Goal: Task Accomplishment & Management: Use online tool/utility

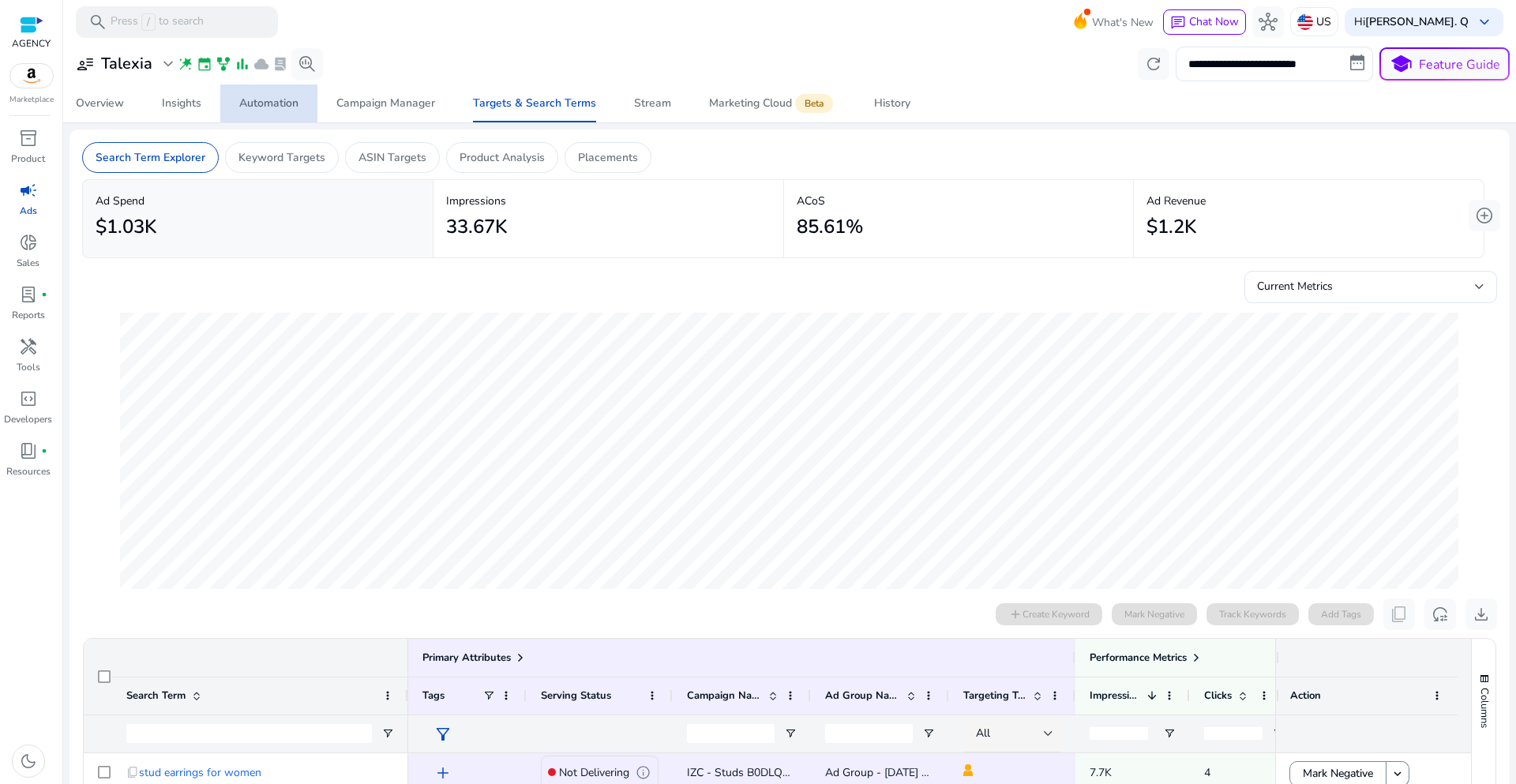
click at [288, 108] on div "Automation" at bounding box center [269, 103] width 59 height 11
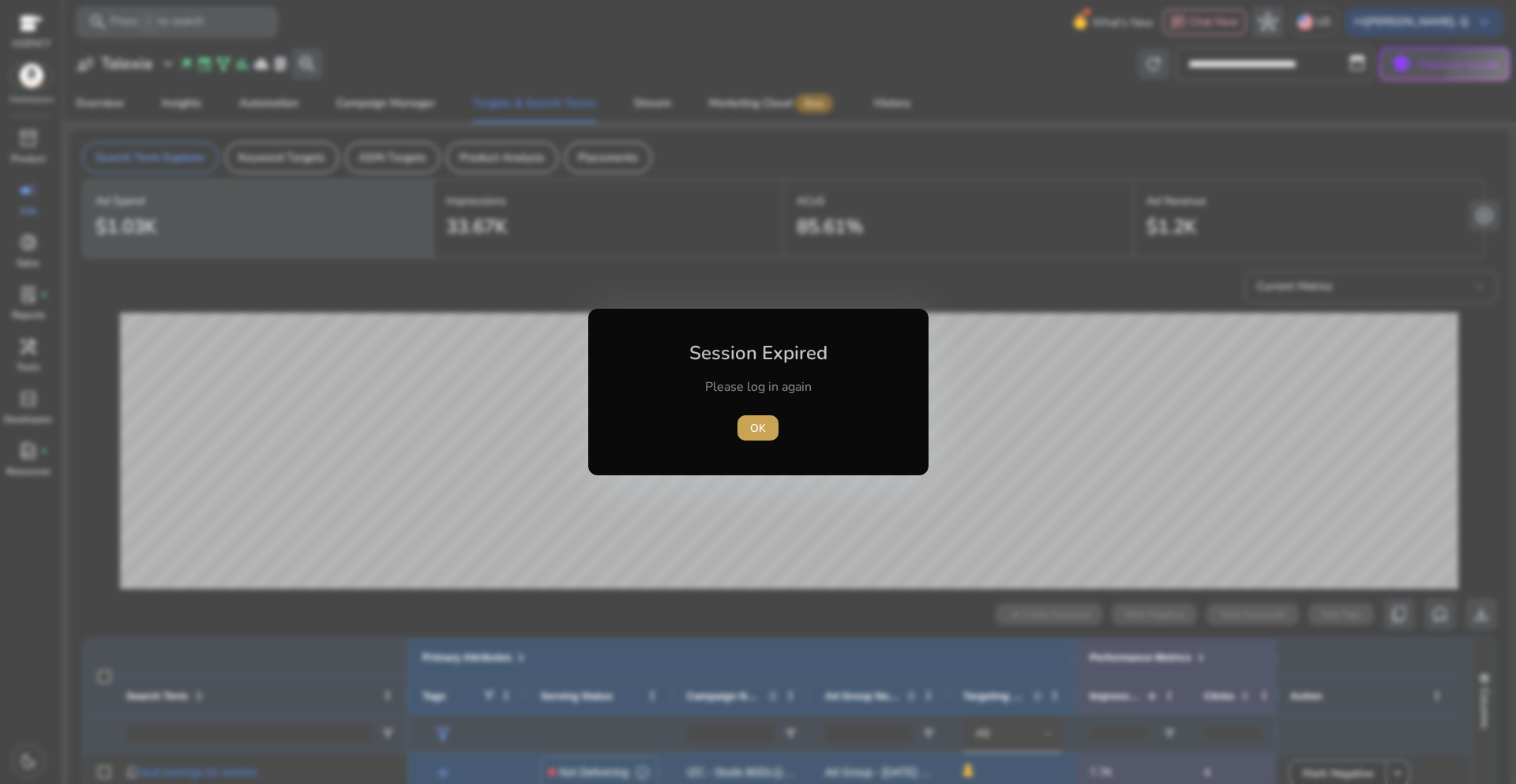
click at [762, 428] on span "OK" at bounding box center [758, 428] width 16 height 17
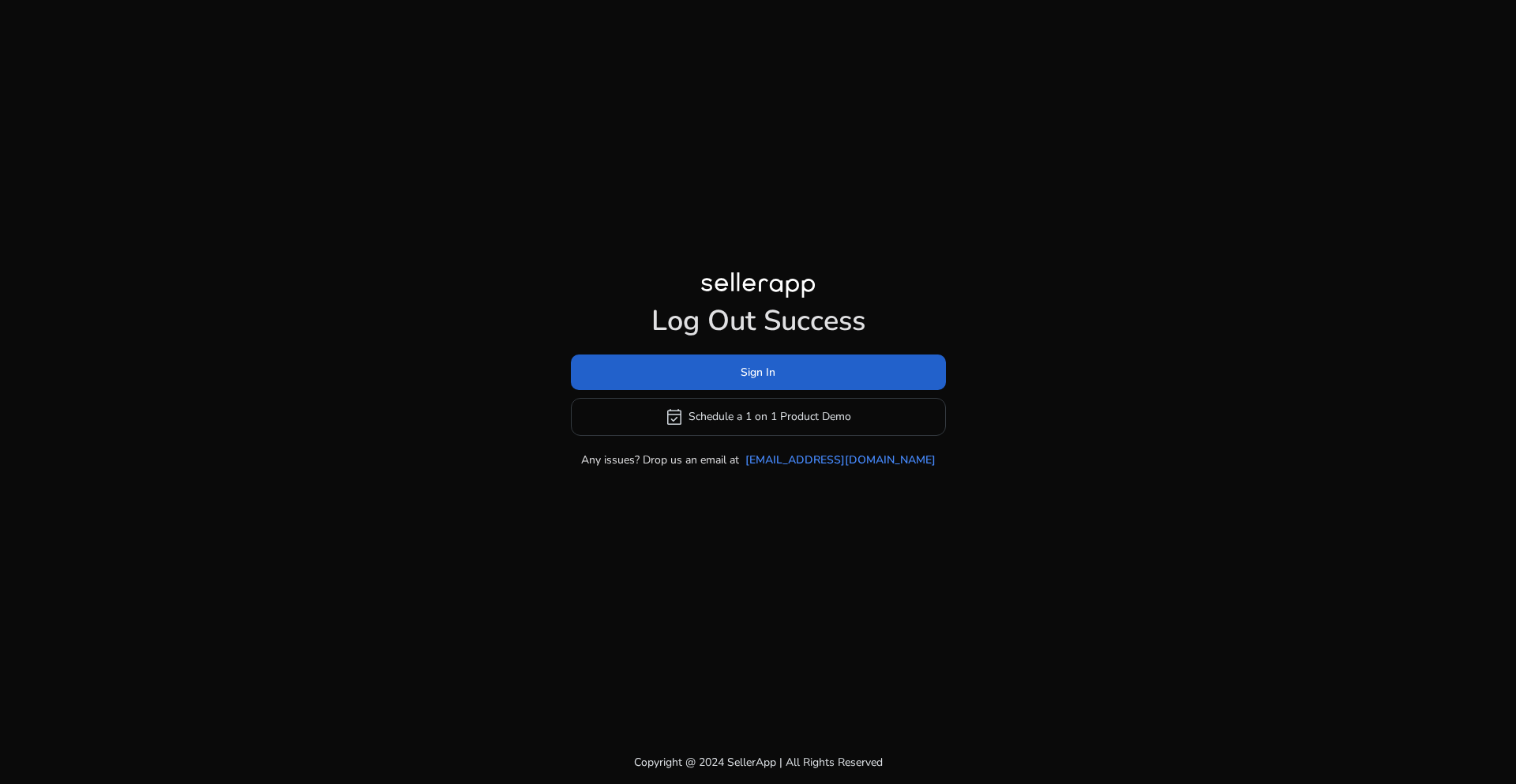
click at [782, 384] on span at bounding box center [758, 372] width 376 height 38
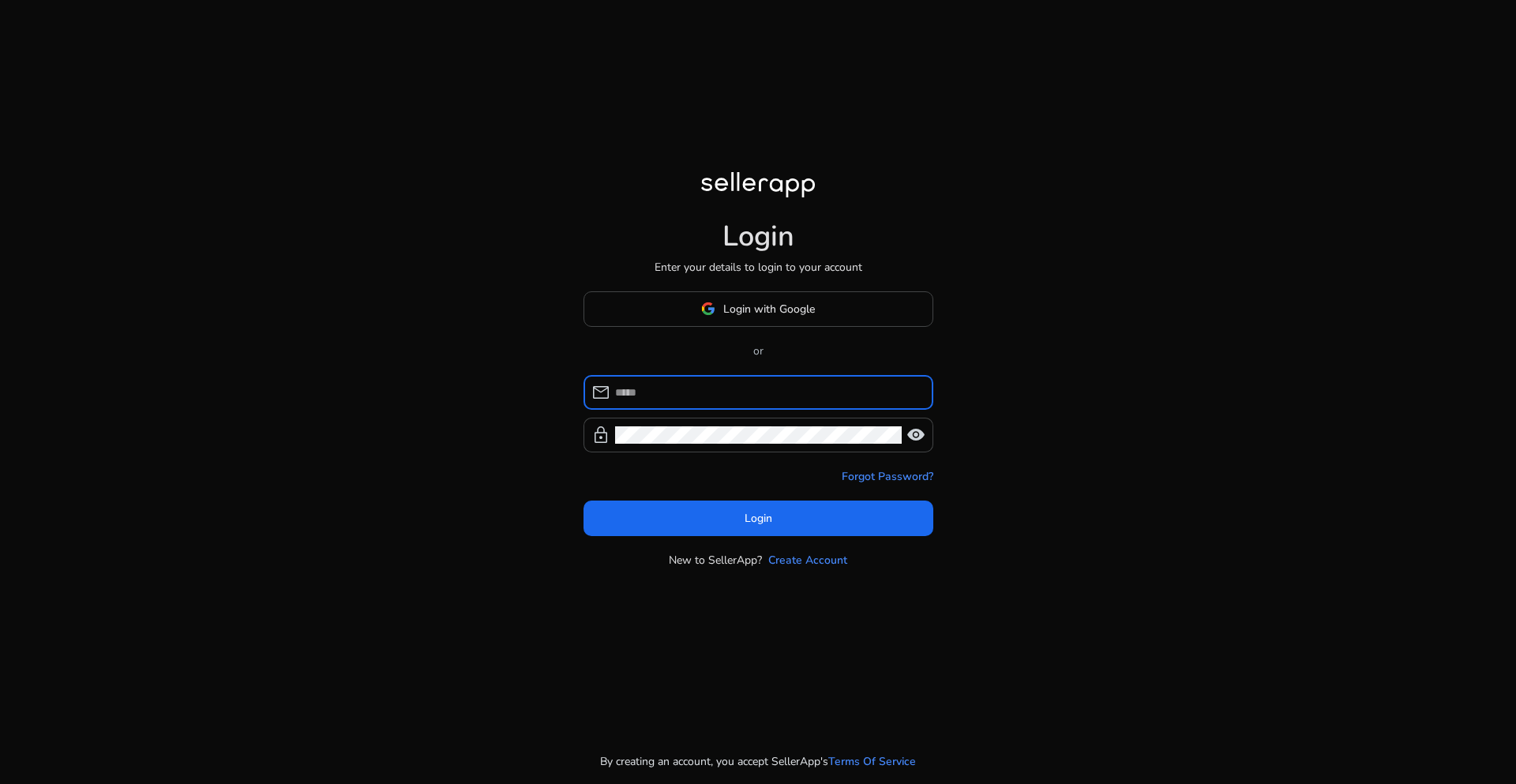
type input "**********"
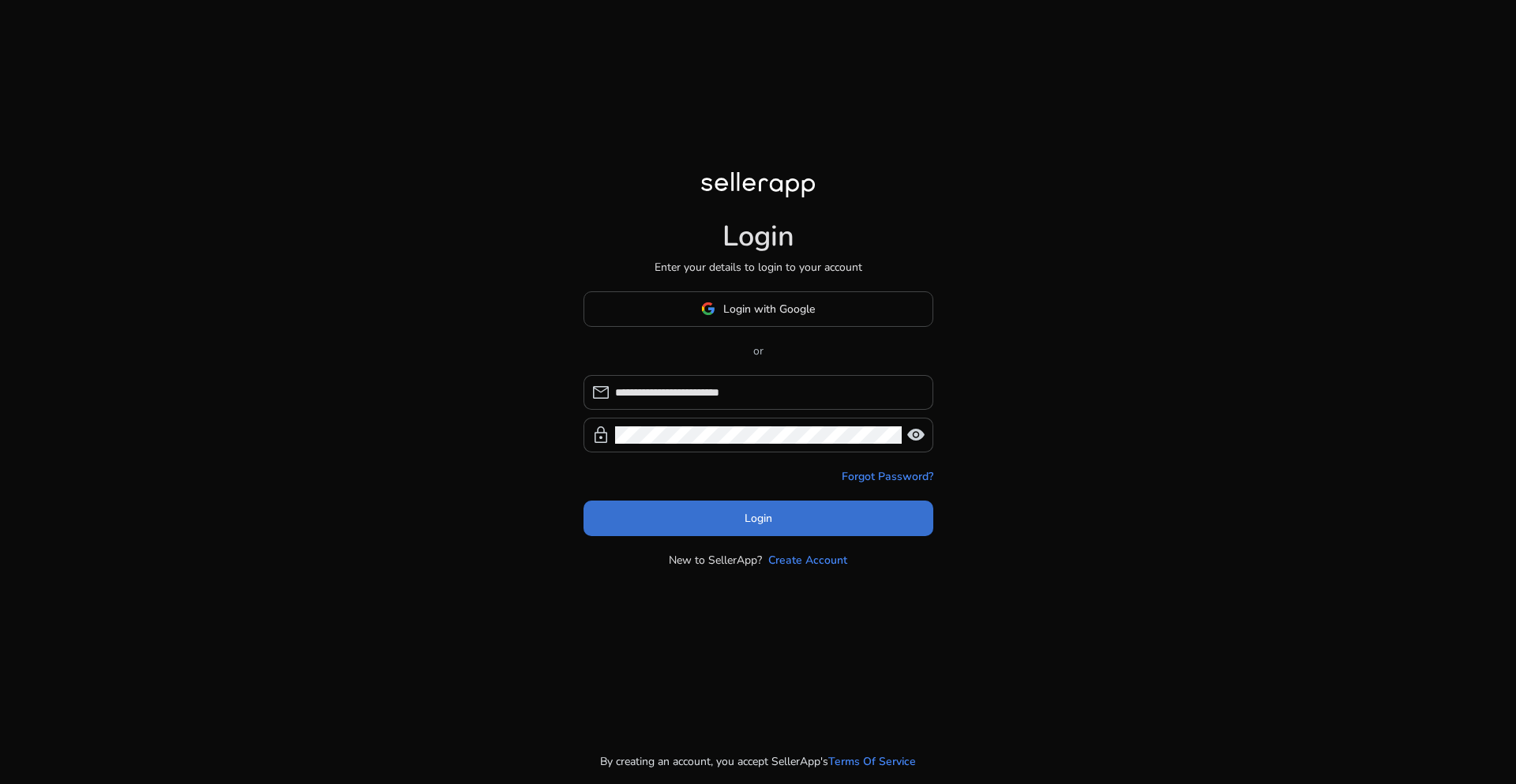
click at [782, 528] on span at bounding box center [758, 517] width 350 height 38
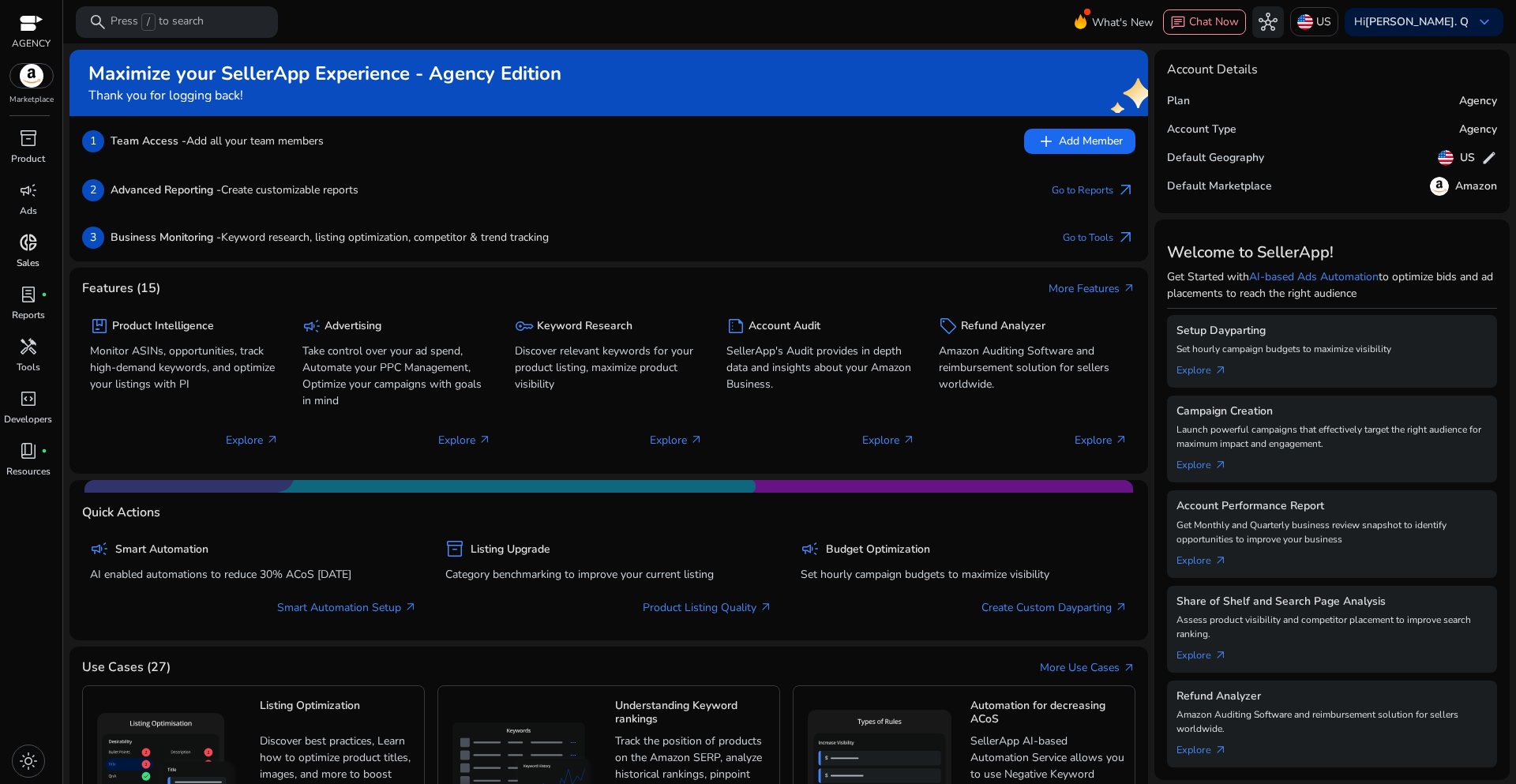
click at [30, 265] on p "Sales" at bounding box center [28, 262] width 23 height 14
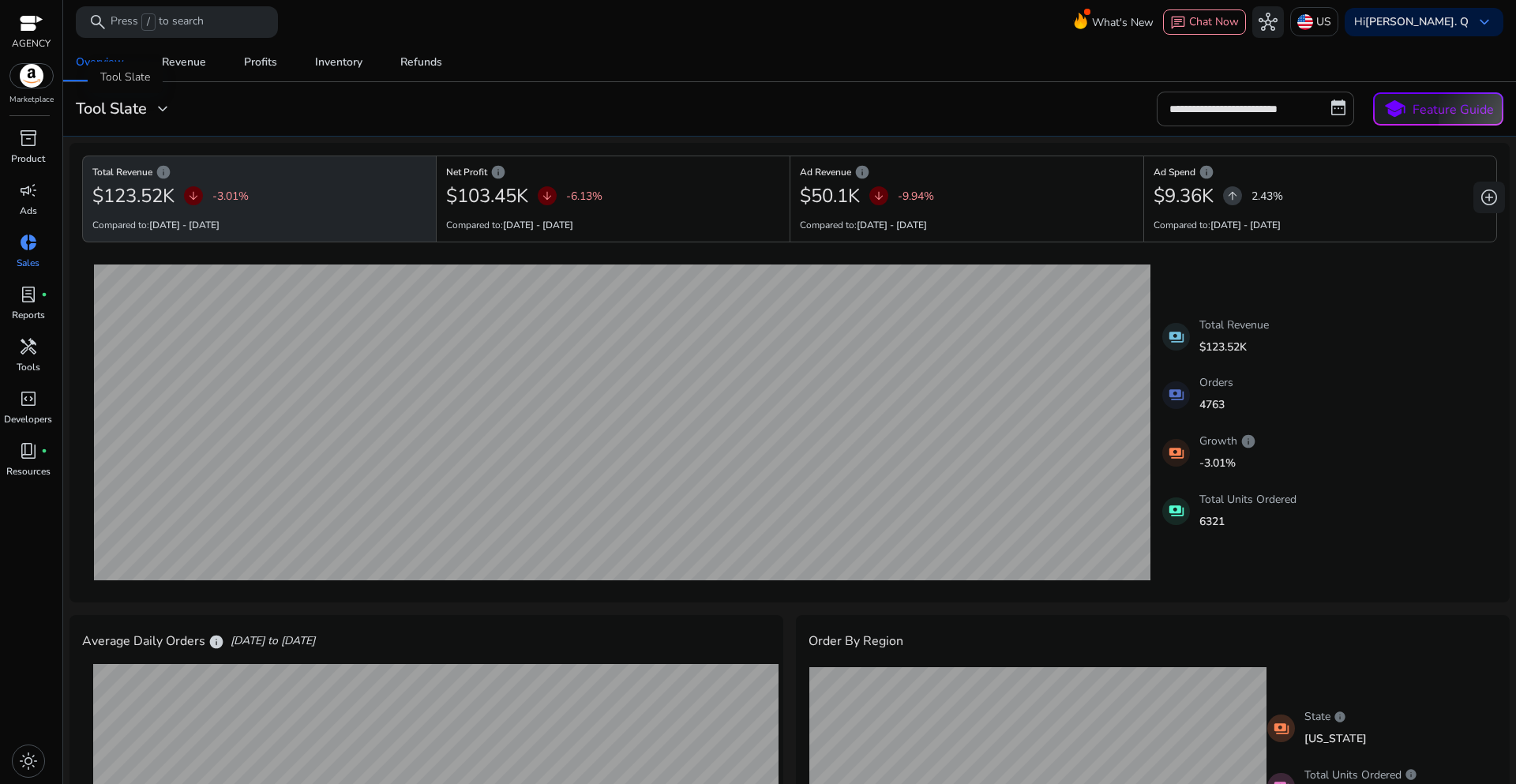
click at [160, 108] on span "expand_more" at bounding box center [162, 109] width 19 height 19
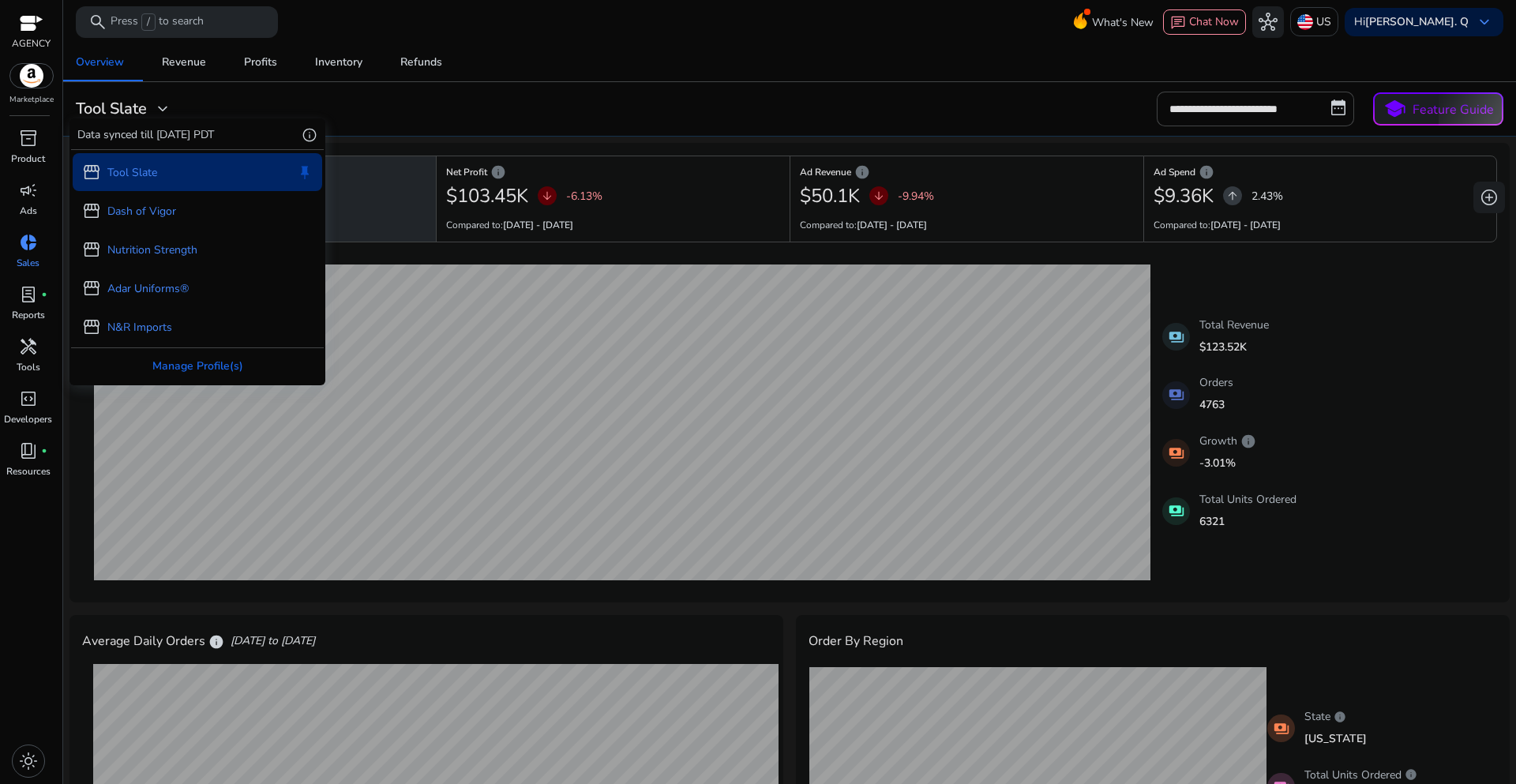
click at [30, 211] on div at bounding box center [758, 392] width 1516 height 784
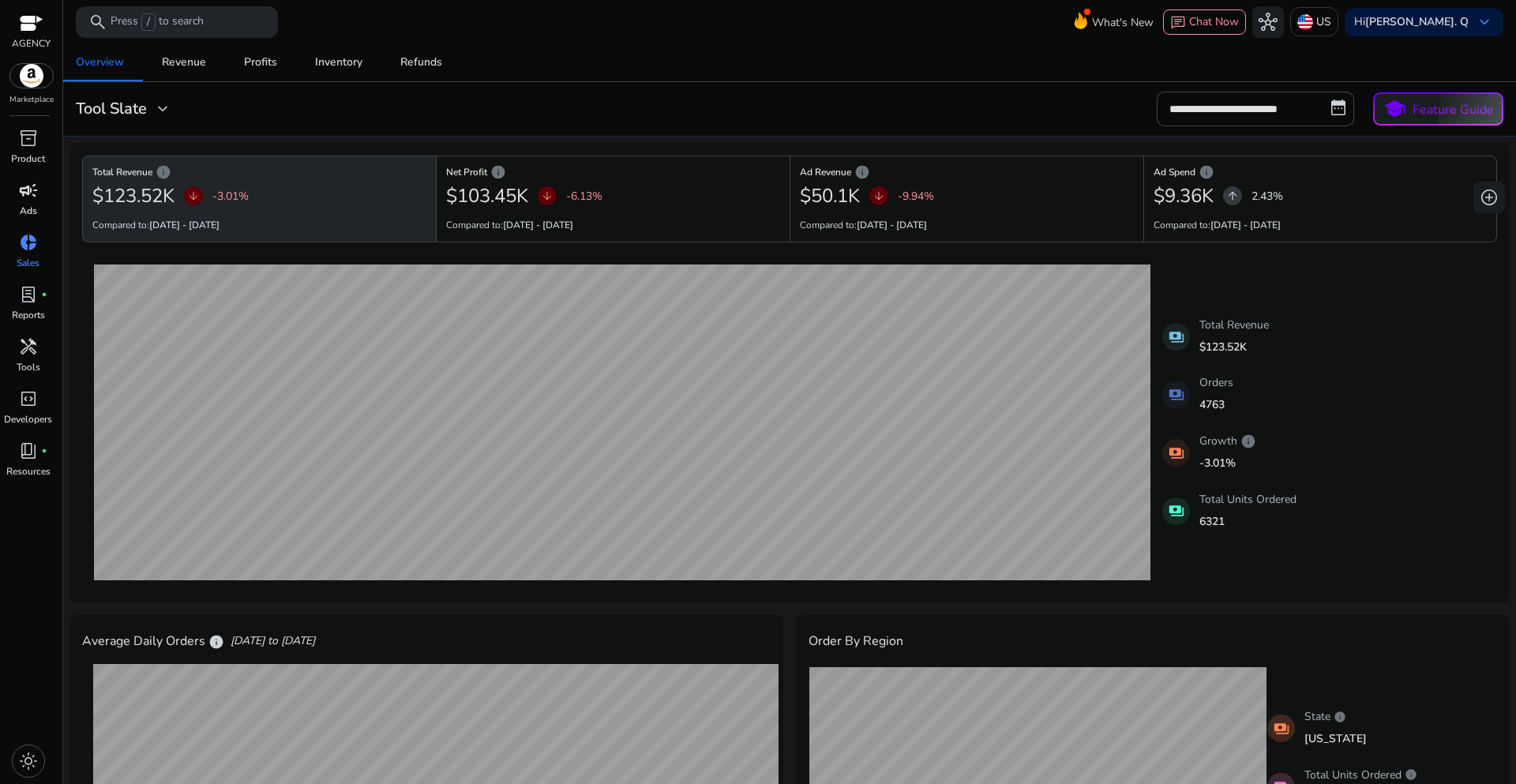
click at [30, 211] on p "Ads" at bounding box center [28, 210] width 18 height 14
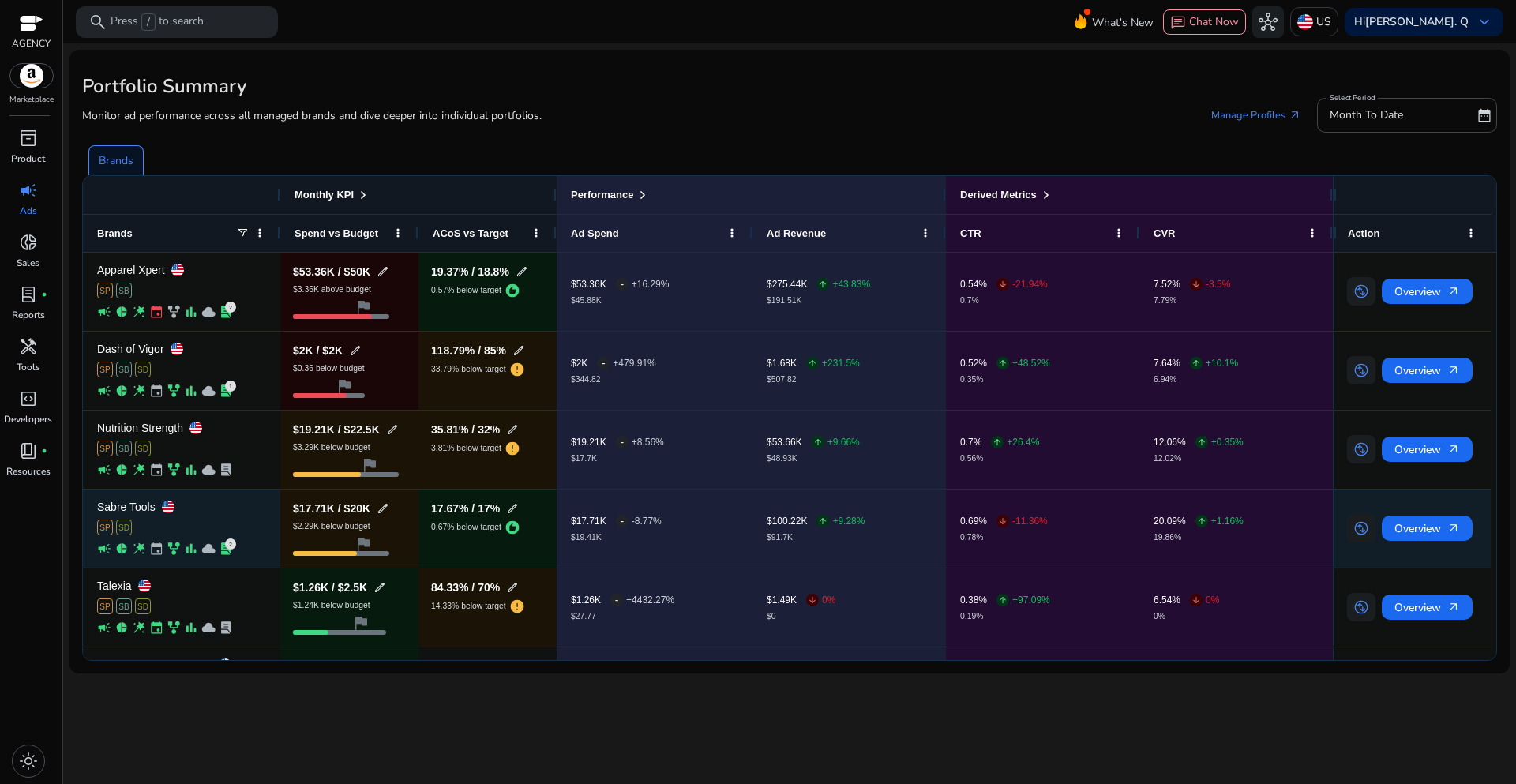
scroll to position [66, 0]
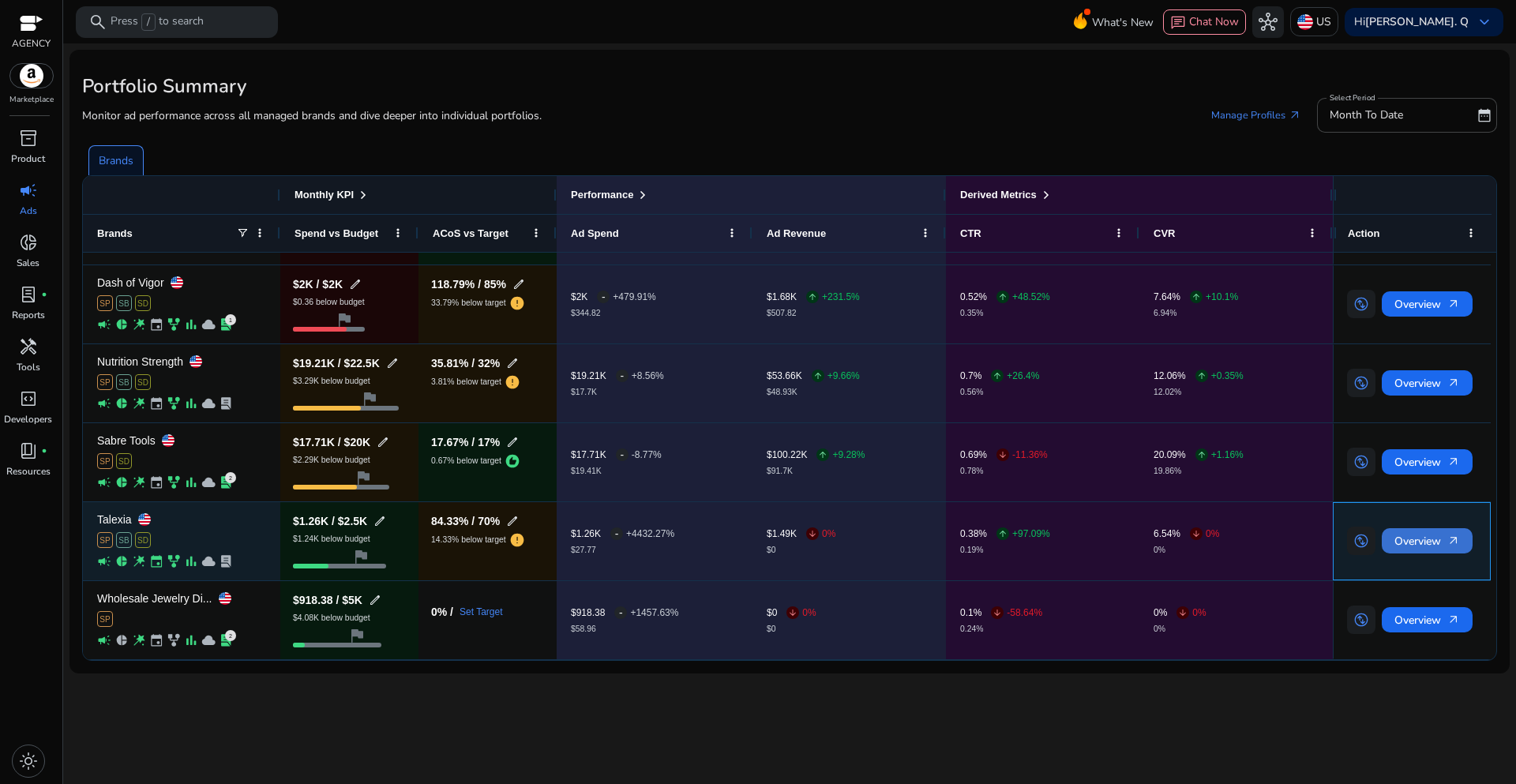
click at [1433, 536] on span "Overview arrow_outward" at bounding box center [1427, 540] width 66 height 32
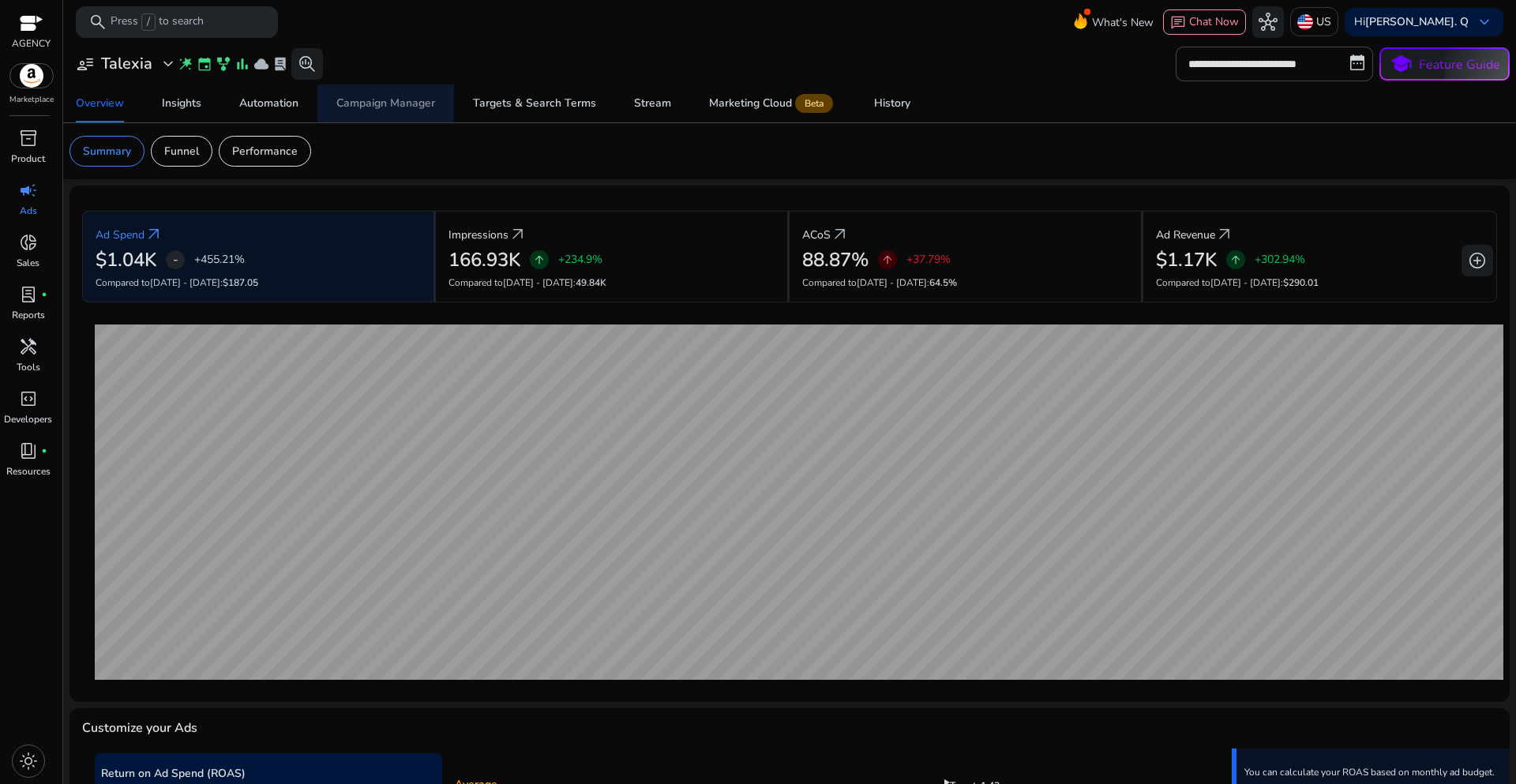
click at [391, 108] on div "Campaign Manager" at bounding box center [386, 103] width 99 height 11
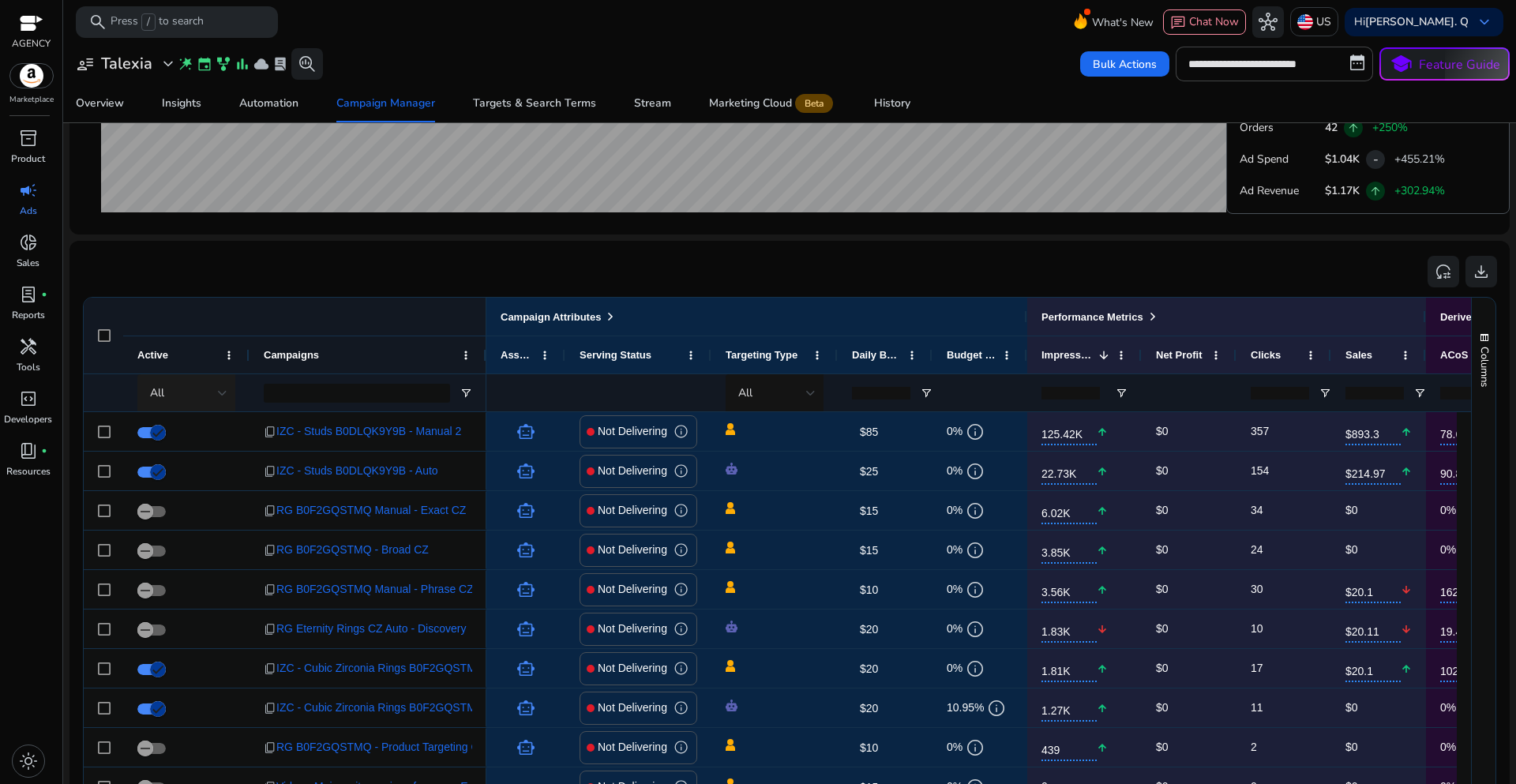
click at [214, 395] on div "All" at bounding box center [185, 393] width 68 height 18
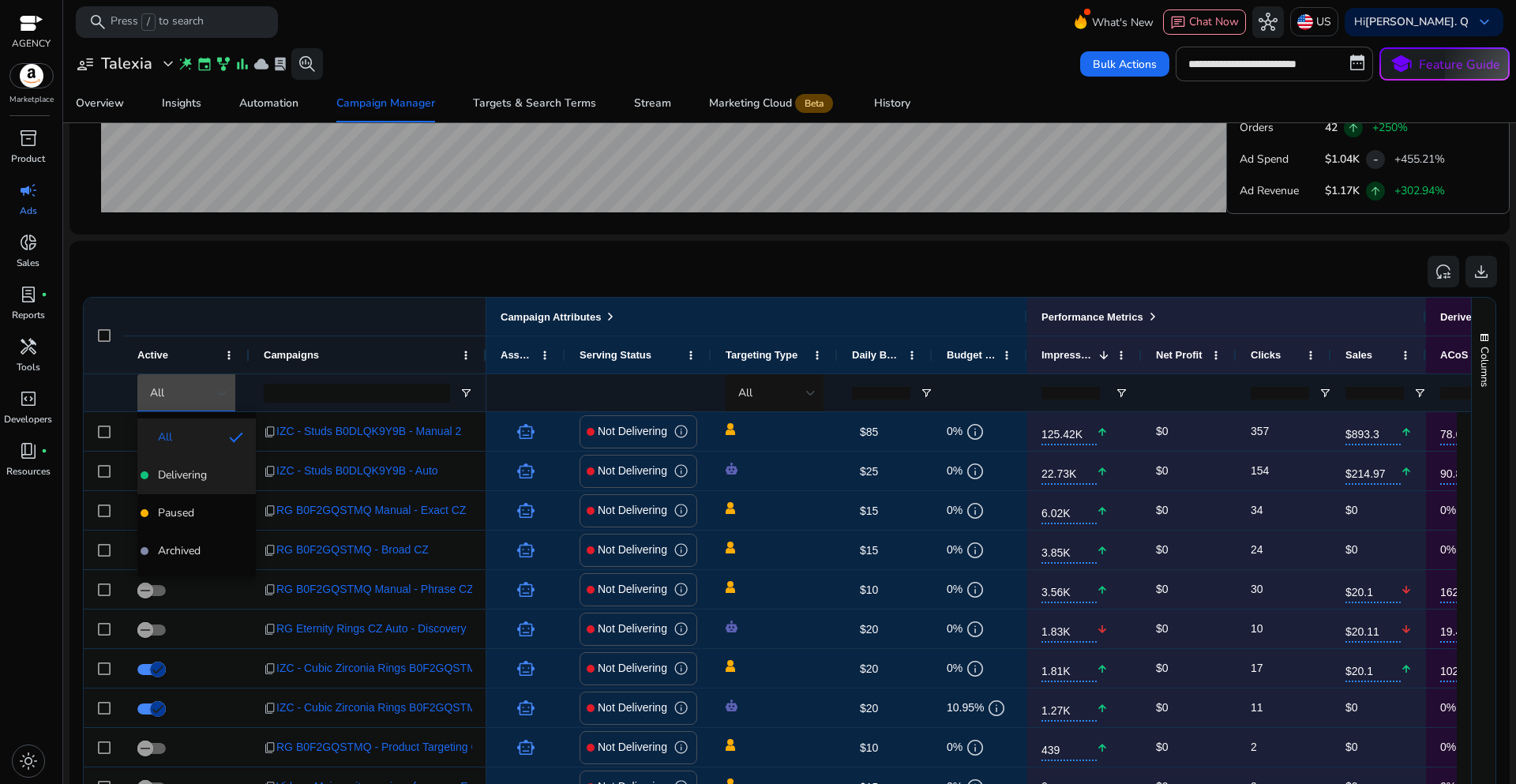
click at [196, 474] on span "Delivering" at bounding box center [182, 475] width 49 height 16
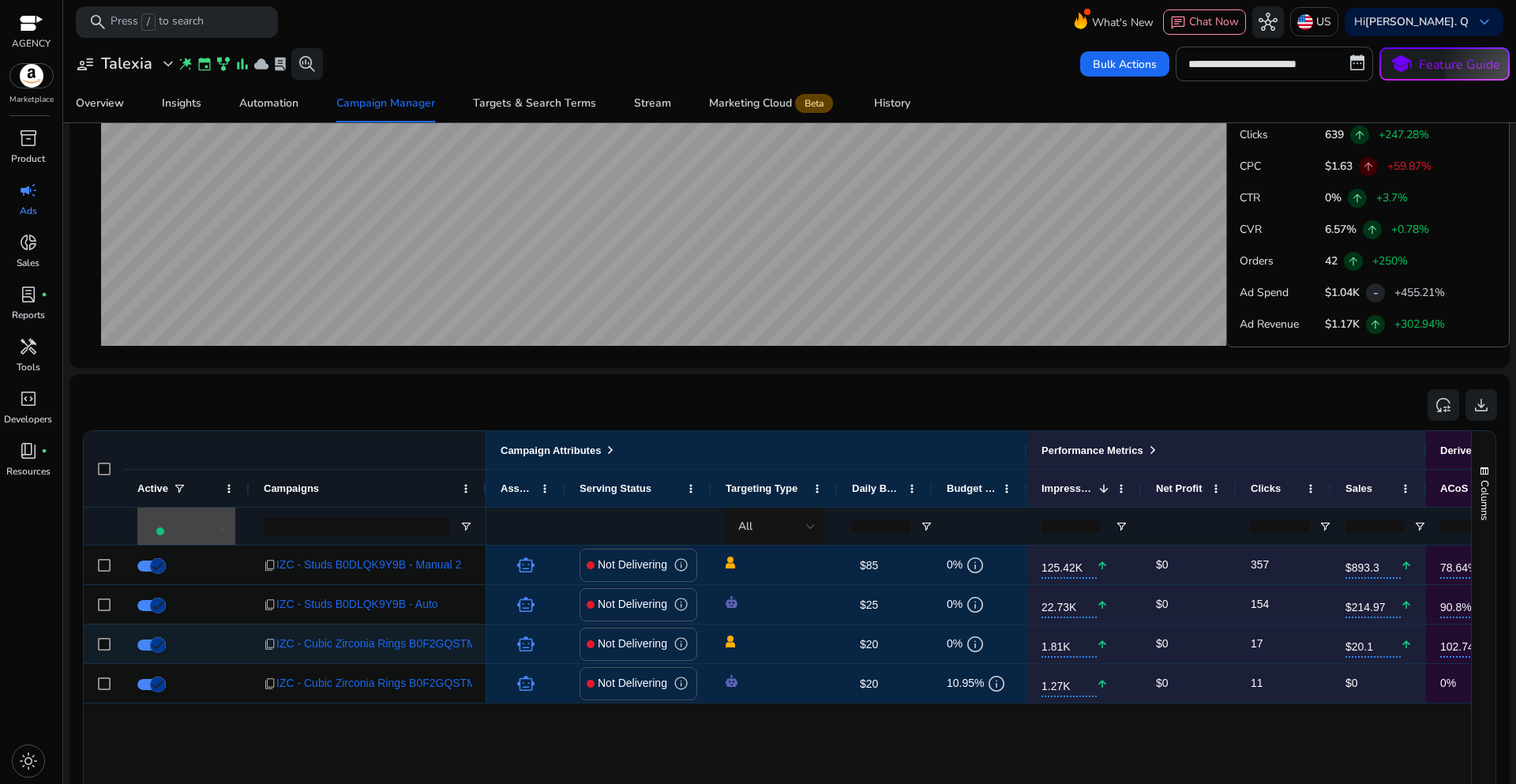
scroll to position [830, 0]
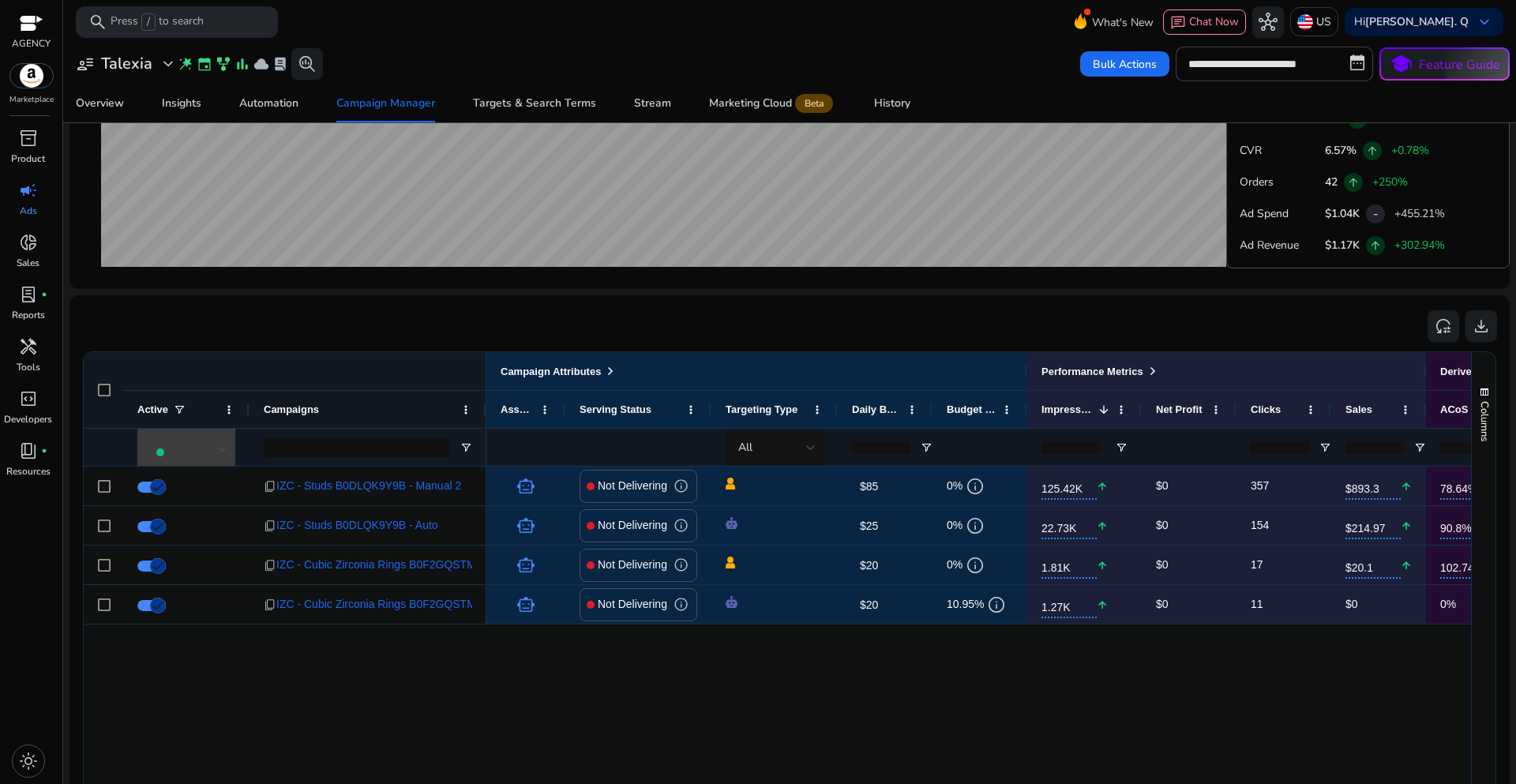
click at [223, 457] on div at bounding box center [222, 449] width 9 height 19
click at [606, 703] on div at bounding box center [758, 392] width 1516 height 784
